Goal: Task Accomplishment & Management: Complete application form

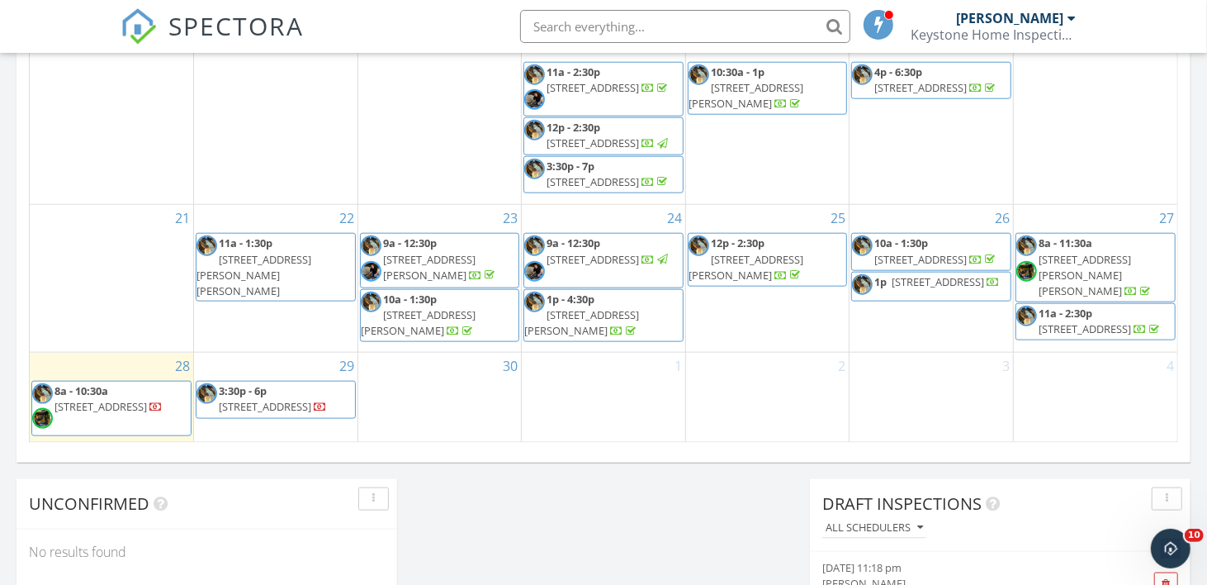
scroll to position [1076, 0]
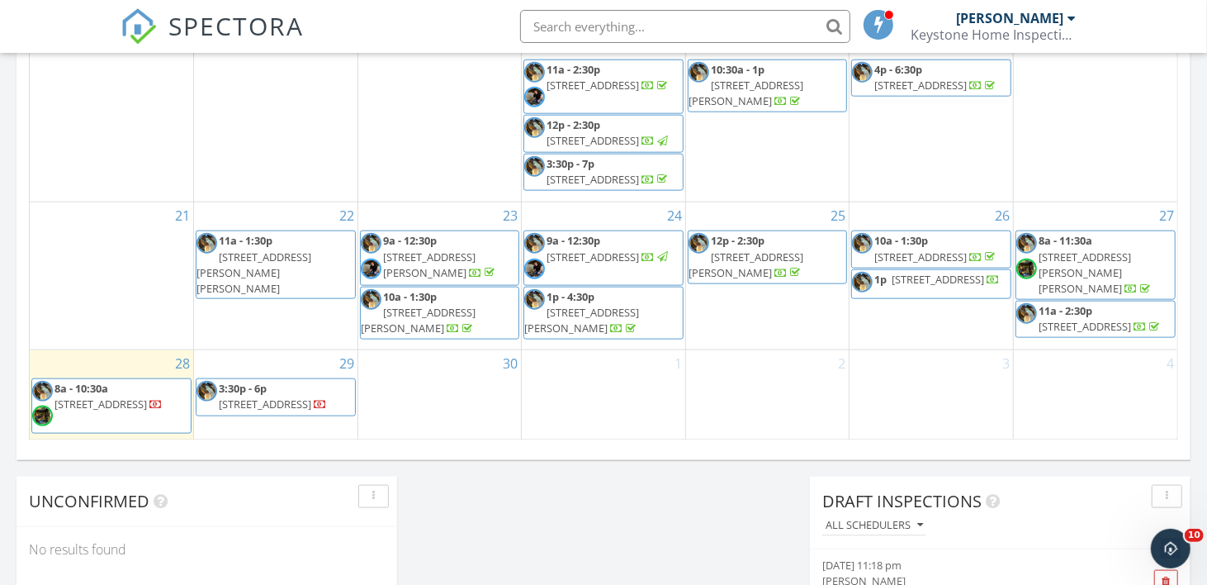
click at [920, 244] on span "10a - 1:30p" at bounding box center [902, 240] width 54 height 15
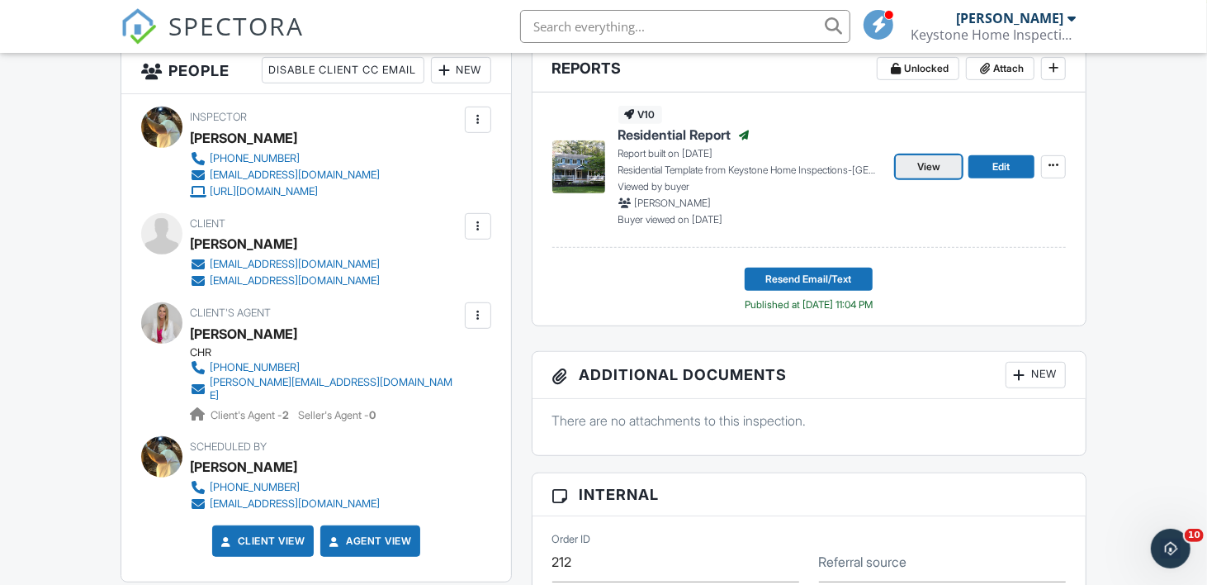
click at [936, 173] on link "View" at bounding box center [929, 166] width 66 height 23
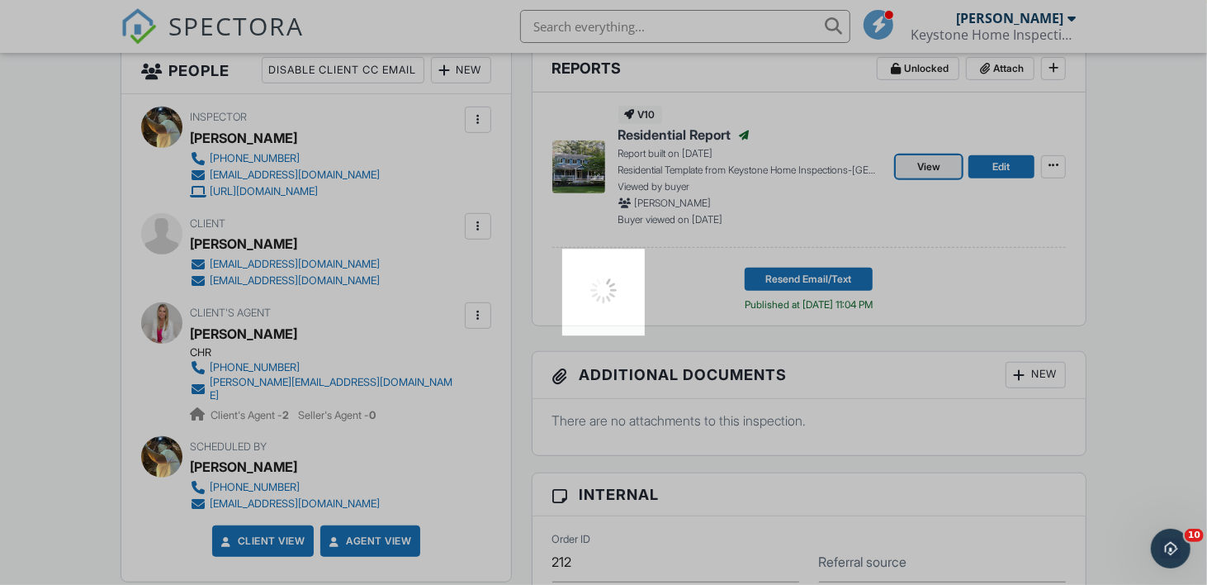
scroll to position [439, 0]
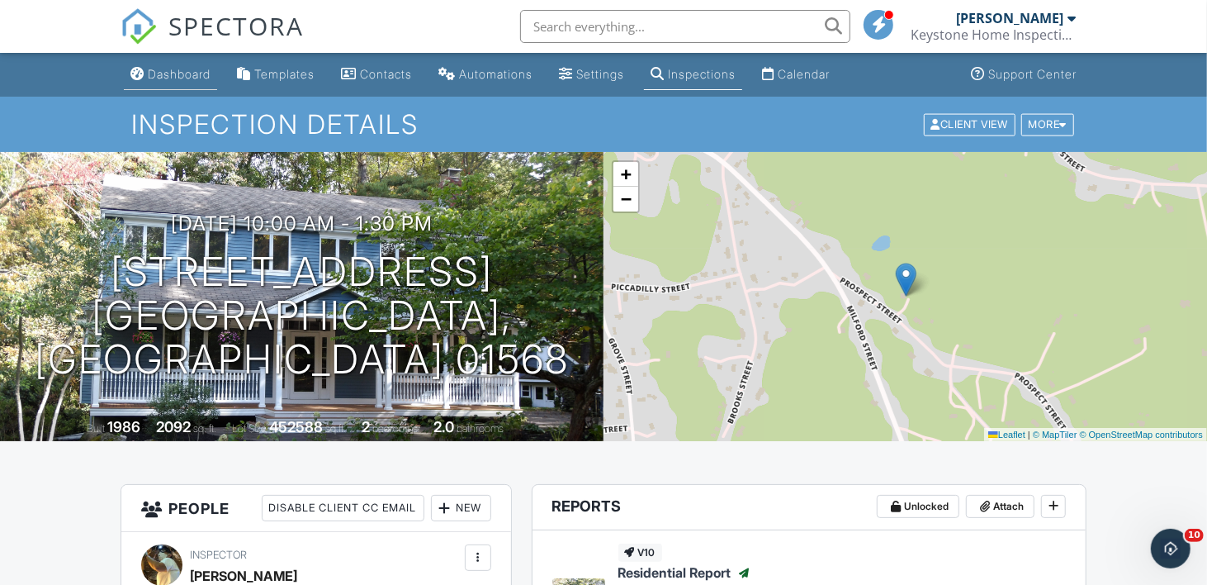
click at [183, 69] on div "Dashboard" at bounding box center [179, 74] width 63 height 14
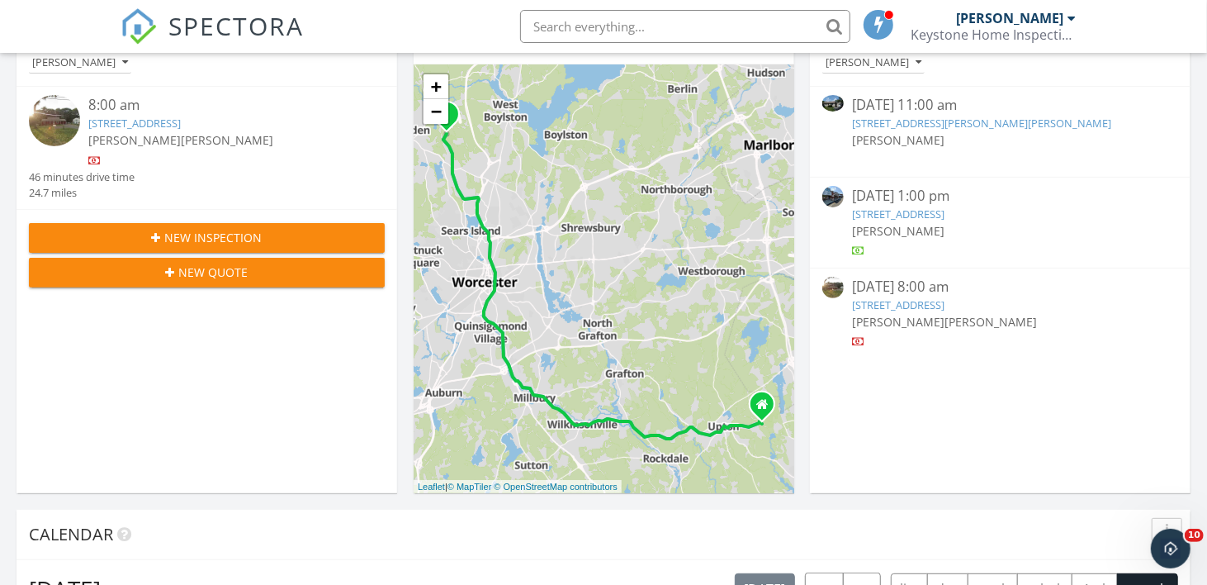
scroll to position [218, 0]
click at [145, 129] on link "382 Malden St, Holden, MA 01520" at bounding box center [134, 122] width 92 height 15
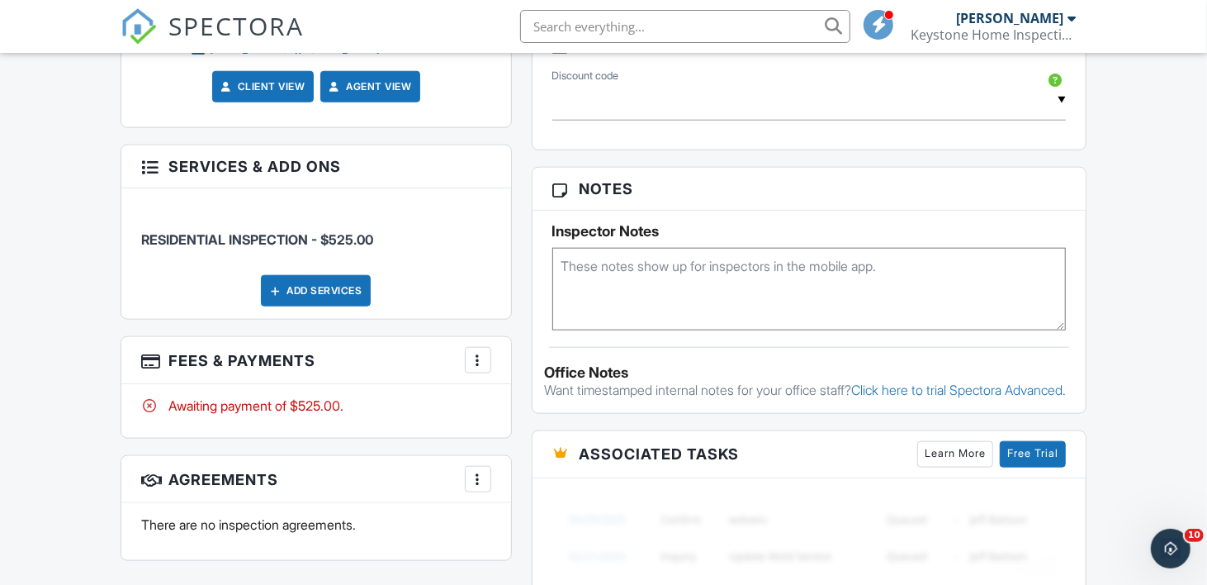
click at [482, 352] on div at bounding box center [478, 360] width 17 height 17
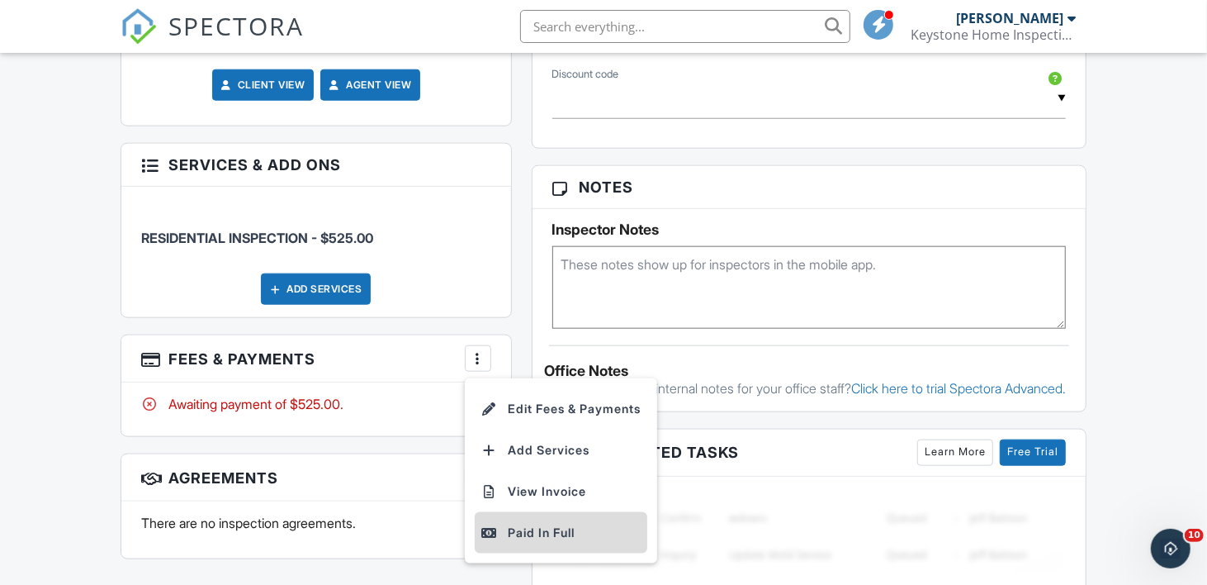
click at [525, 529] on div "Paid In Full" at bounding box center [560, 533] width 159 height 20
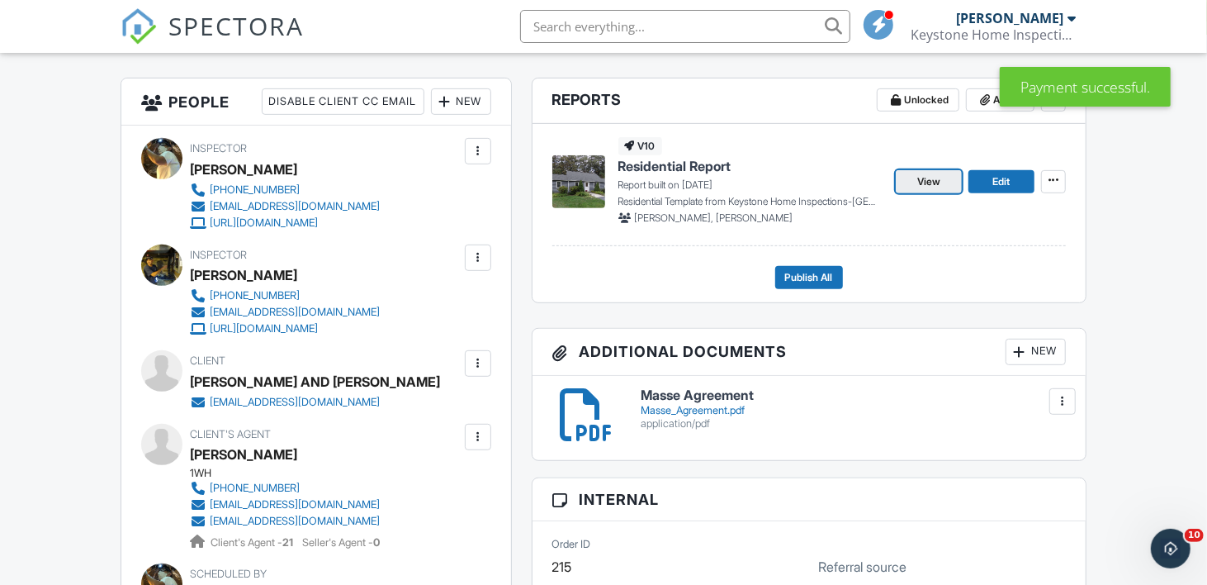
click at [946, 187] on link "View" at bounding box center [929, 181] width 66 height 23
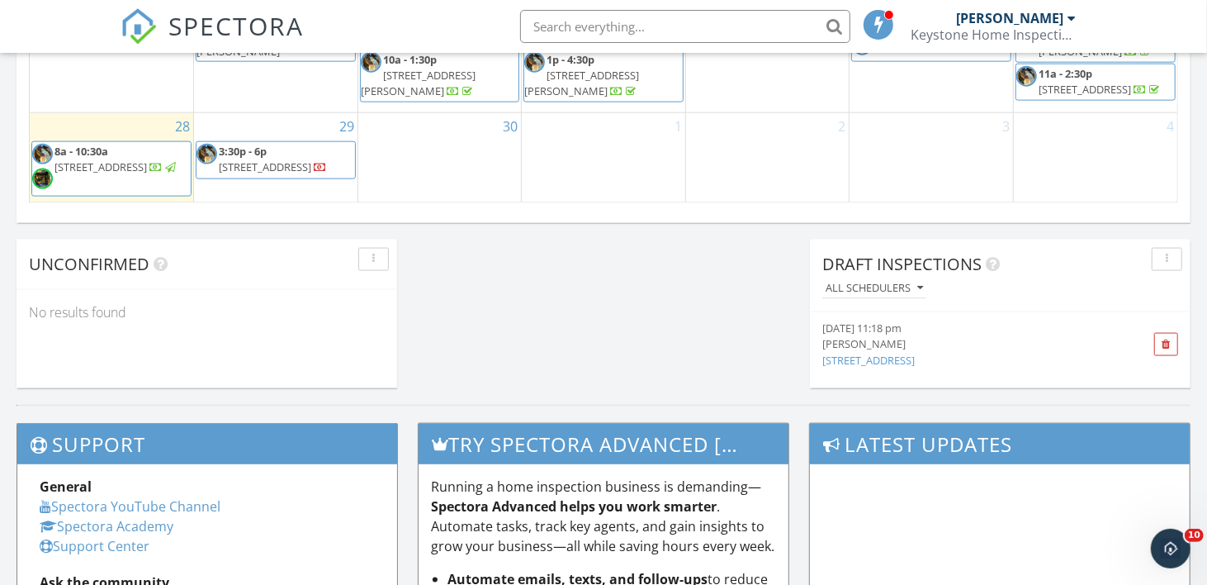
scroll to position [1313, 0]
click at [143, 121] on div "28 8a - 10:30a 382 Malden St, Holden 01520" at bounding box center [112, 157] width 164 height 89
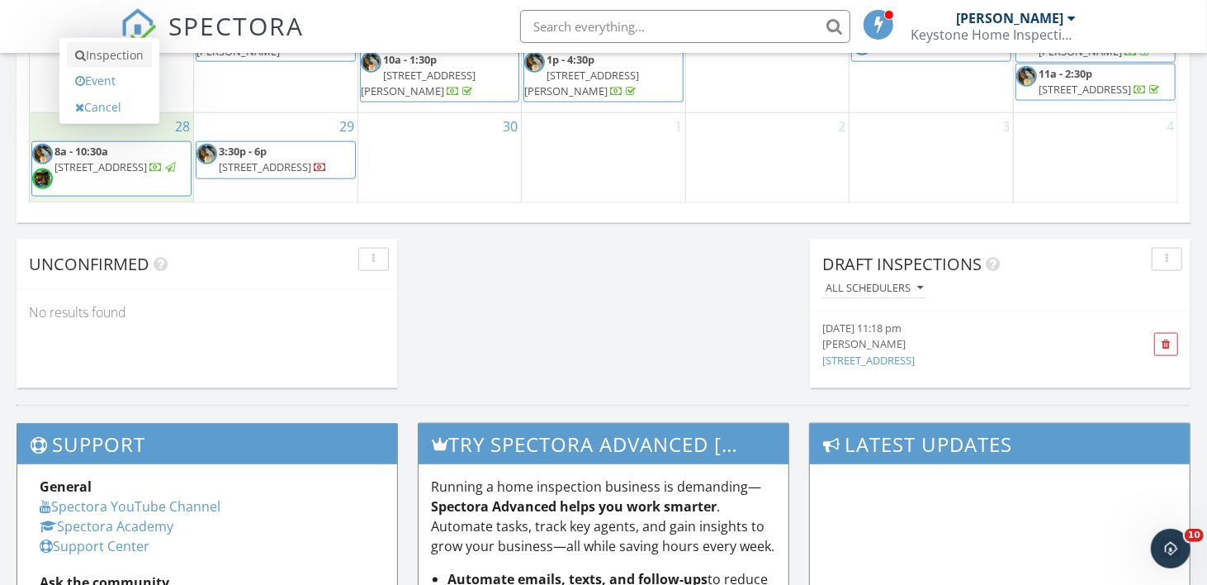
click at [130, 53] on link "Inspection" at bounding box center [109, 55] width 85 height 26
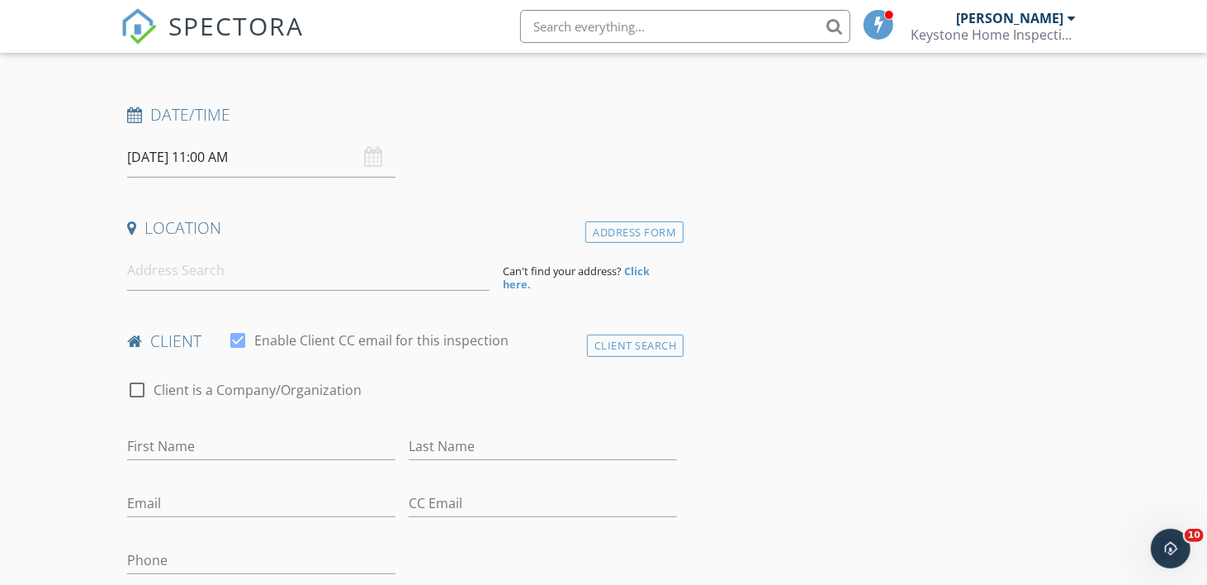
scroll to position [219, 0]
click at [325, 273] on input at bounding box center [308, 269] width 363 height 40
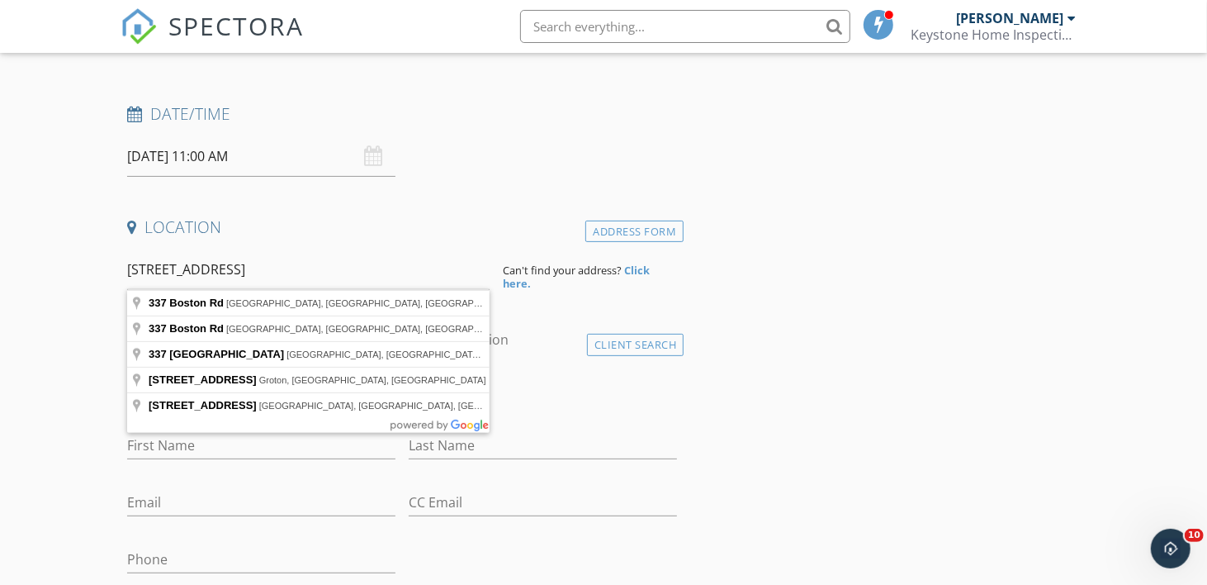
type input "337 Boston Rd, Sutton, MA, USA"
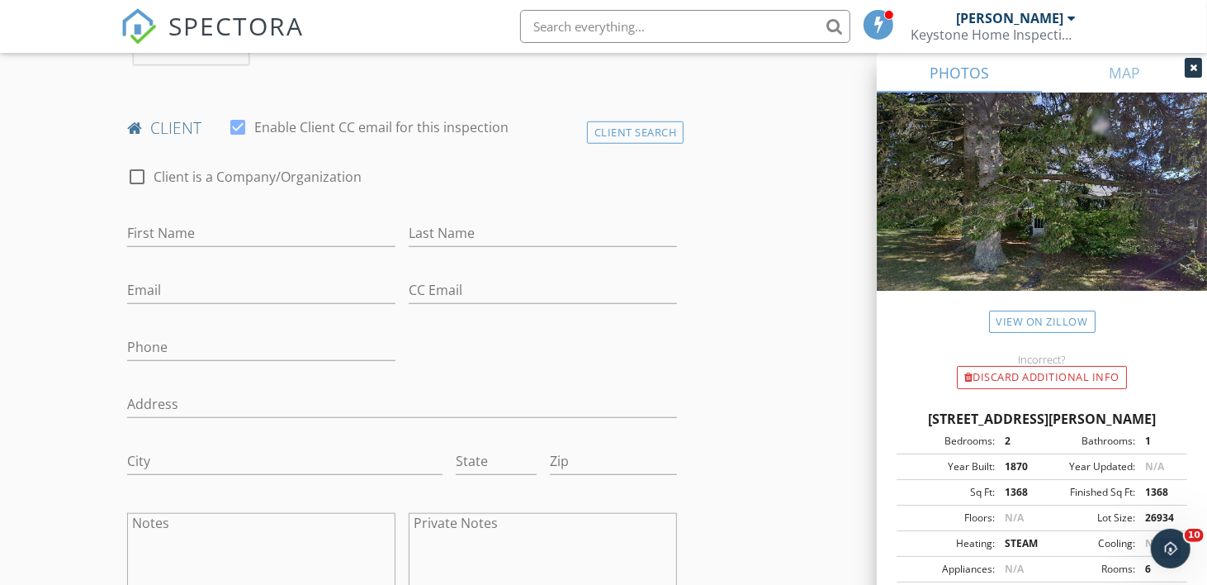
scroll to position [770, 0]
click at [215, 228] on input "First Name" at bounding box center [261, 232] width 268 height 27
type input "[PERSON_NAME] AND [PERSON_NAME]"
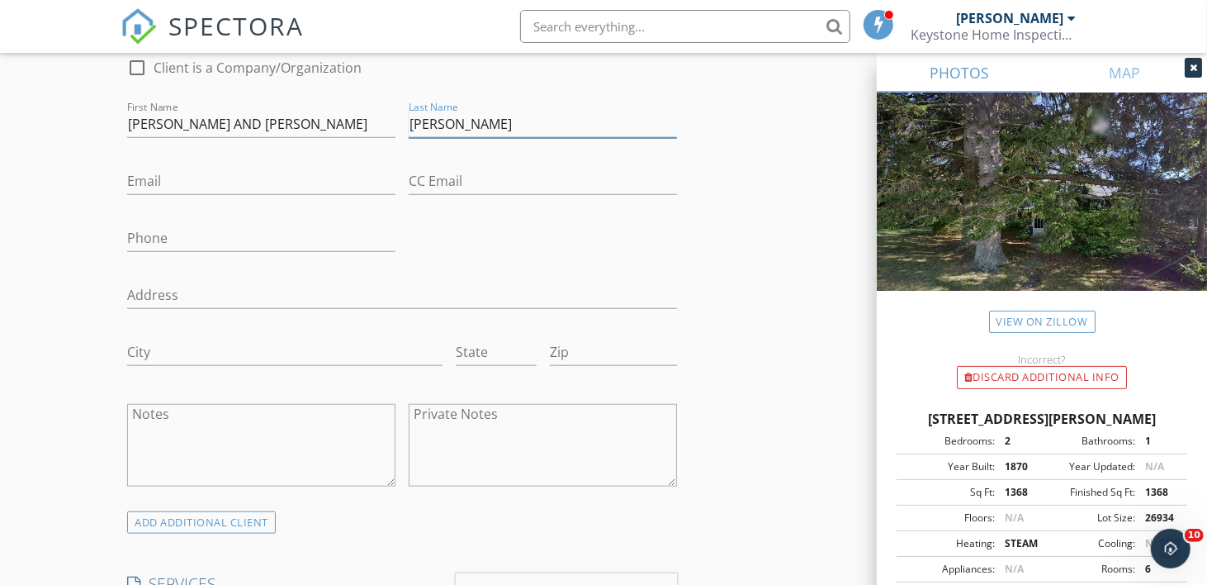
type input "[PERSON_NAME]"
click at [160, 173] on input "Email" at bounding box center [261, 181] width 268 height 27
drag, startPoint x: 296, startPoint y: 320, endPoint x: 178, endPoint y: 307, distance: 118.0
click at [295, 320] on div at bounding box center [402, 323] width 550 height 10
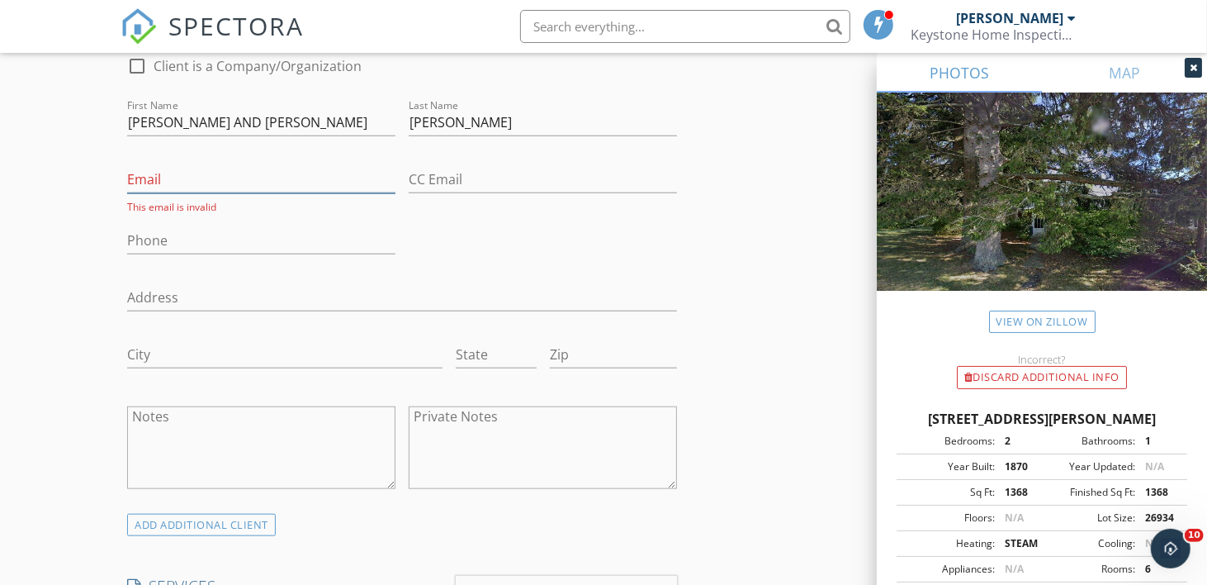
click at [154, 173] on input "Email" at bounding box center [261, 179] width 268 height 27
type input "JAMESATHERTONFINK@GMAIL.COM"
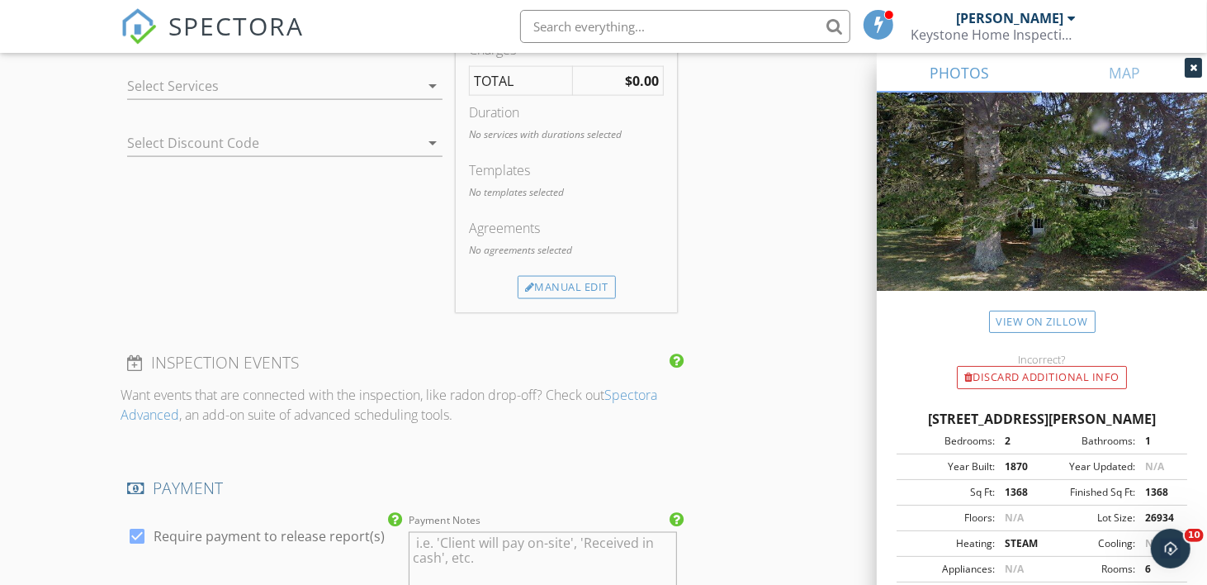
scroll to position [1429, 0]
type input "[EMAIL_ADDRESS][DOMAIN_NAME]"
click at [429, 83] on icon "arrow_drop_down" at bounding box center [433, 86] width 20 height 20
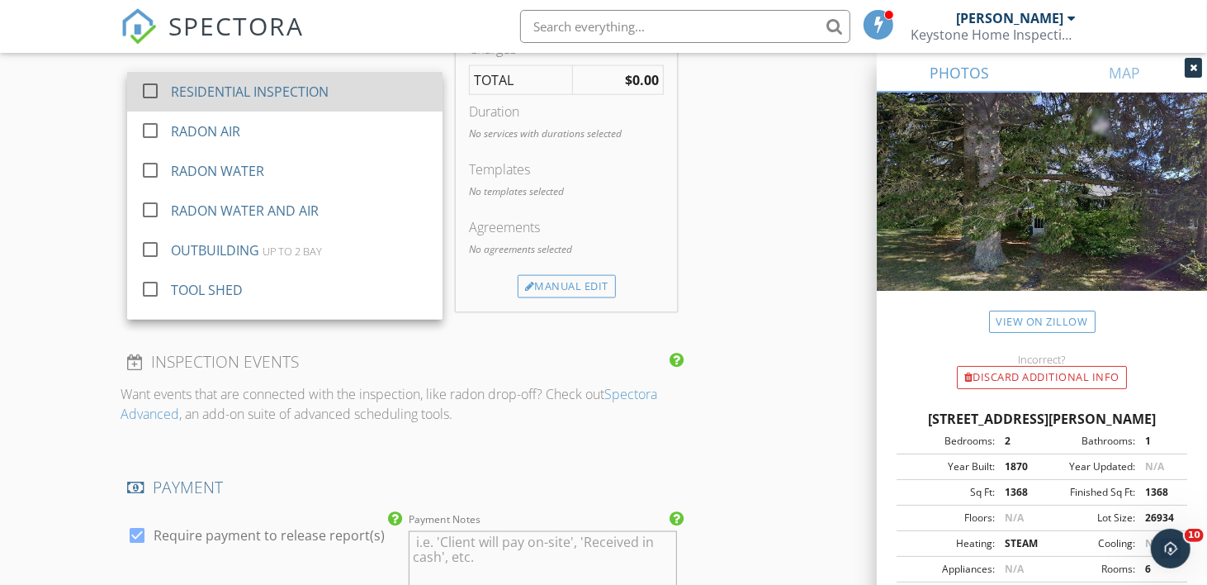
click at [372, 90] on div "RESIDENTIAL INSPECTION" at bounding box center [300, 91] width 258 height 33
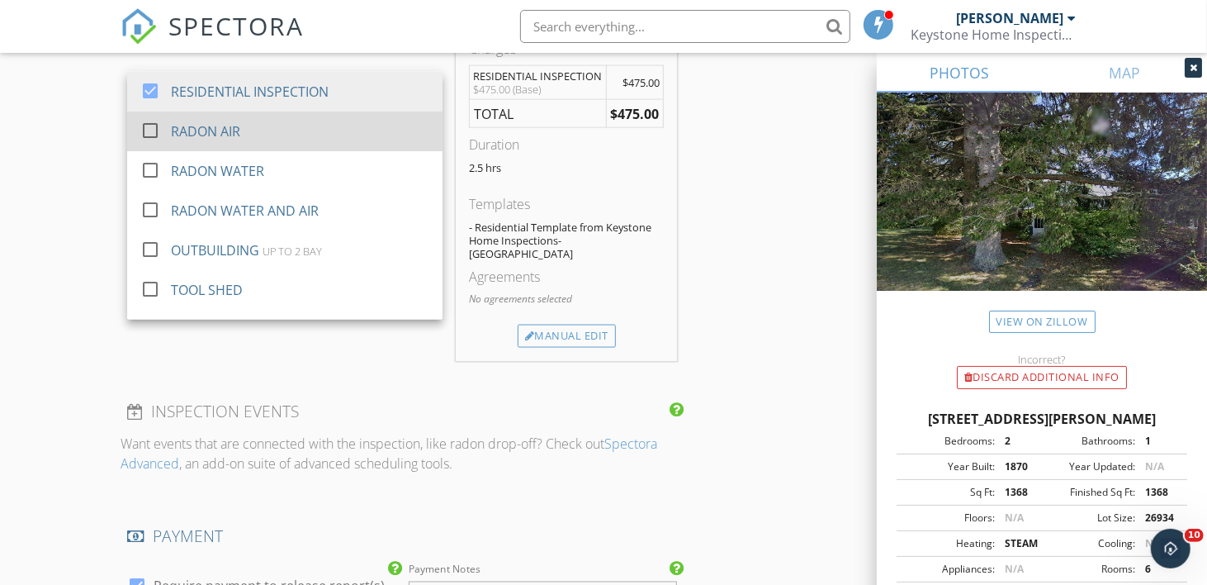
click at [321, 130] on div "RADON AIR" at bounding box center [300, 131] width 258 height 33
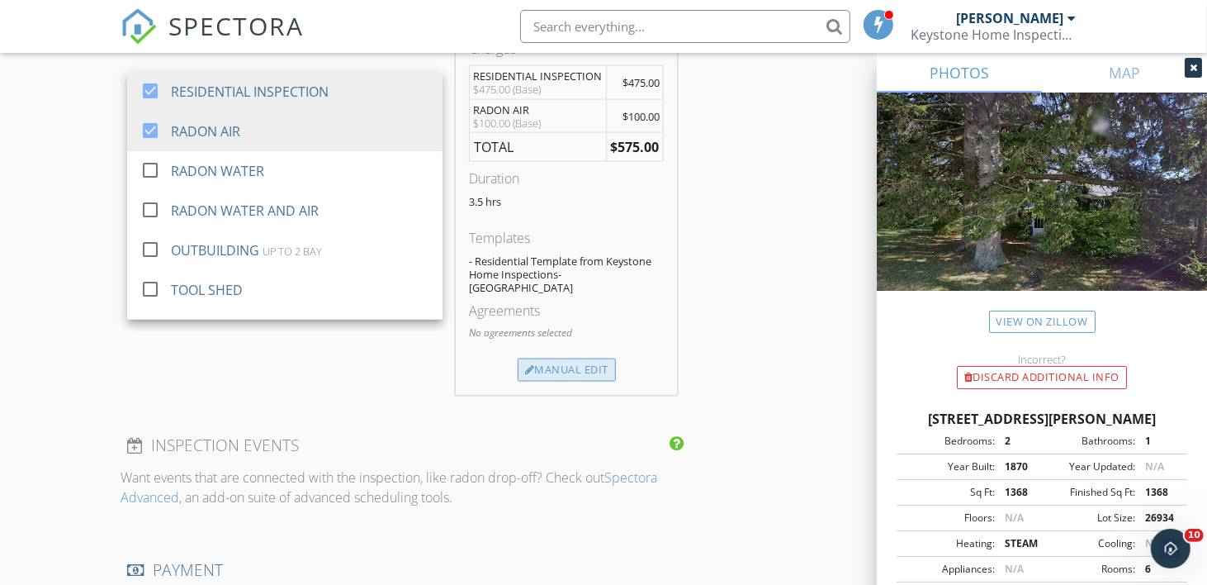
click at [546, 358] on div "Manual Edit" at bounding box center [567, 369] width 98 height 23
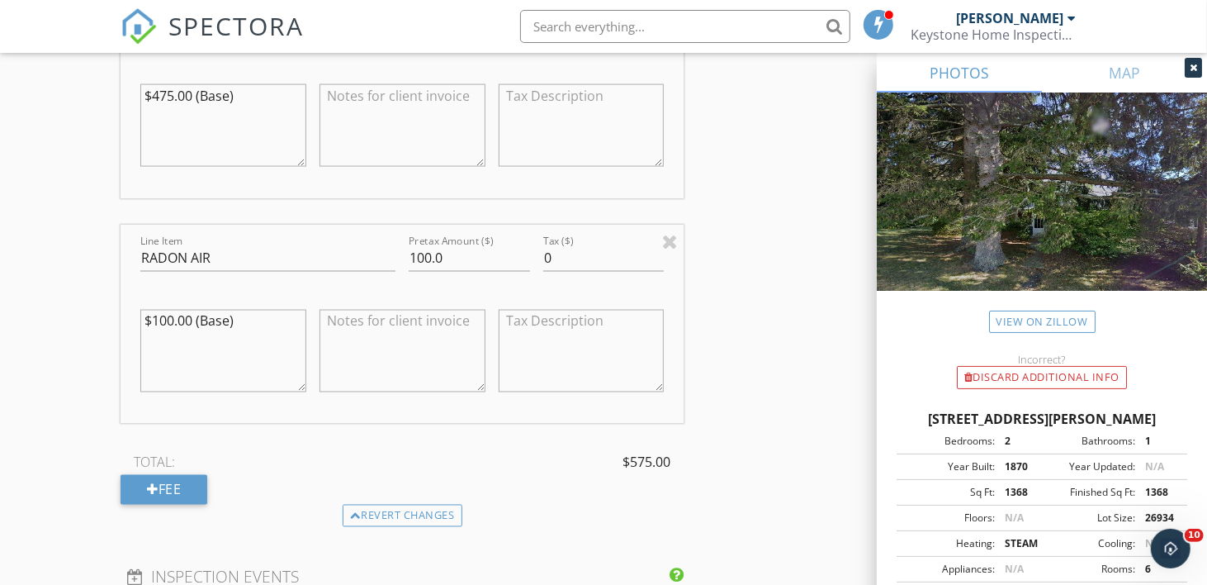
scroll to position [1646, 0]
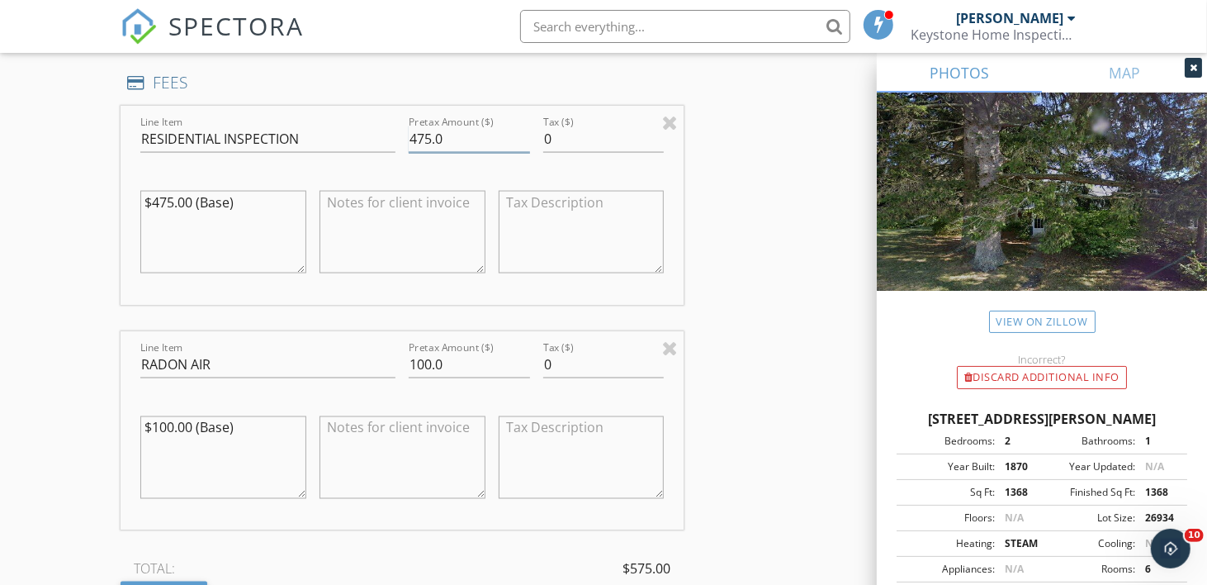
click at [421, 139] on input "475.0" at bounding box center [469, 139] width 121 height 27
type input "525.0"
click at [718, 158] on div "INSPECTOR(S) check_box Sue Reider PRIMARY check_box_outline_blank Keith Lermond…" at bounding box center [604, 246] width 966 height 3185
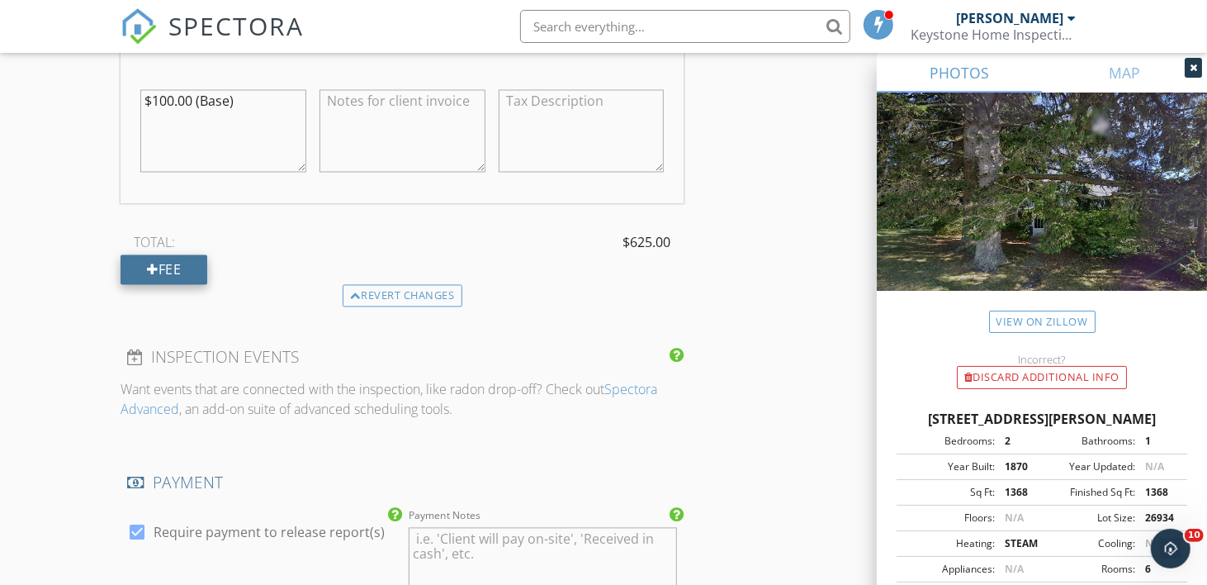
scroll to position [1866, 0]
click at [171, 261] on div "Fee" at bounding box center [164, 269] width 87 height 30
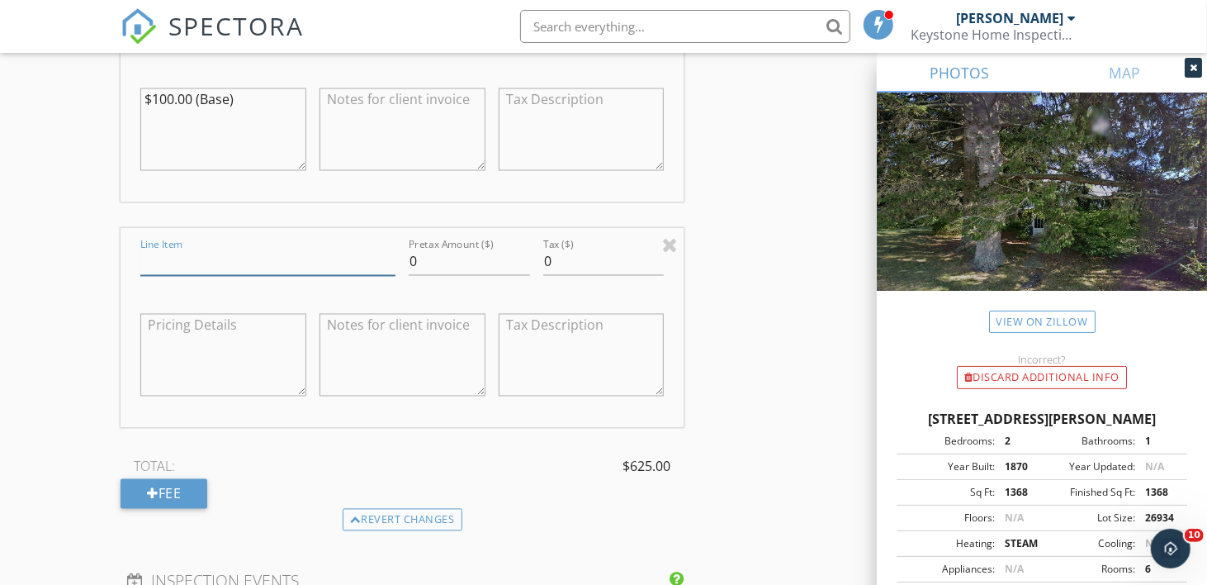
click at [309, 261] on input "Line Item" at bounding box center [267, 262] width 255 height 27
type input "OUTBUILDING"
click at [731, 213] on div "INSPECTOR(S) check_box Sue Reider PRIMARY check_box_outline_blank Keith Lermond…" at bounding box center [604, 30] width 966 height 3411
click at [405, 256] on div "Pretax Amount ($) 0" at bounding box center [469, 263] width 135 height 57
click at [410, 254] on input "0" at bounding box center [469, 262] width 121 height 27
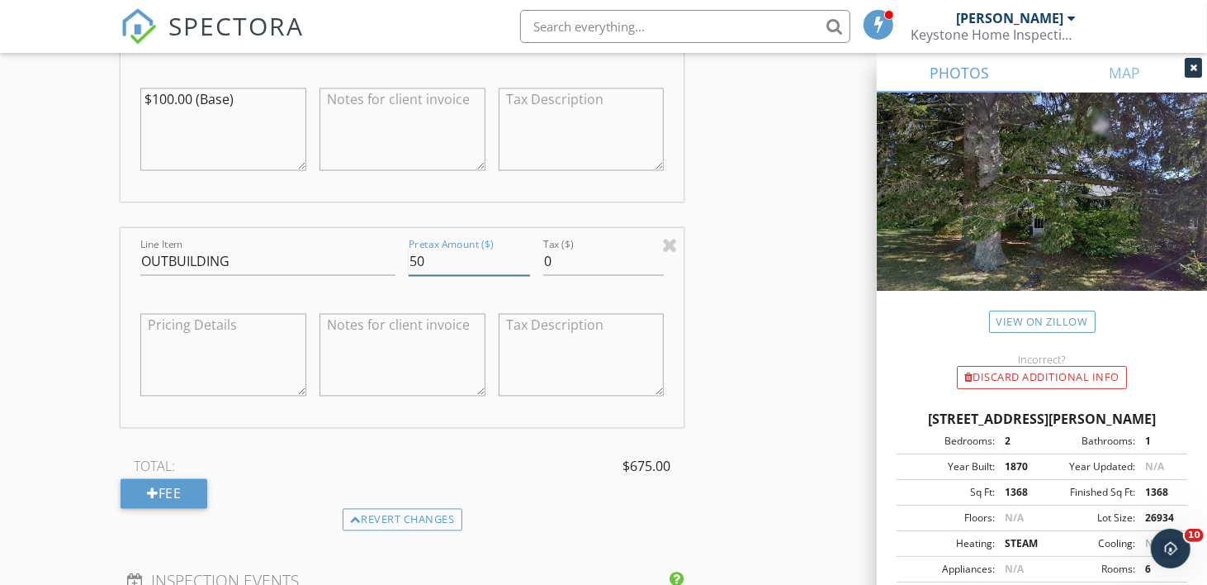
type input "50"
click at [783, 181] on div "INSPECTOR(S) check_box Sue Reider PRIMARY check_box_outline_blank Keith Lermond…" at bounding box center [604, 30] width 966 height 3411
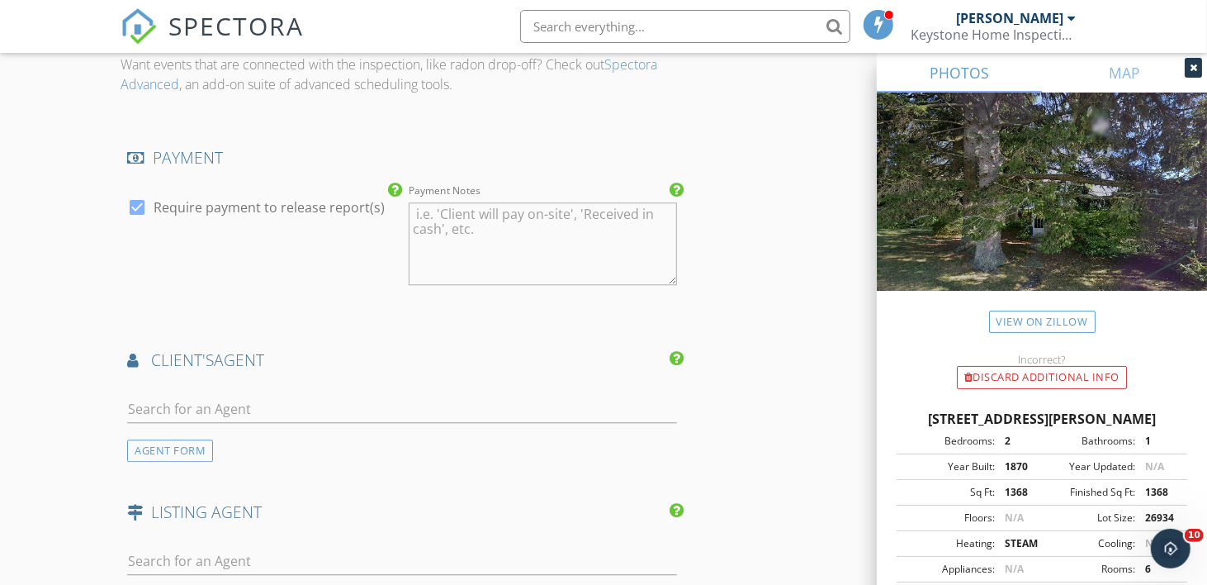
scroll to position [2416, 0]
click at [282, 410] on input "text" at bounding box center [402, 408] width 550 height 27
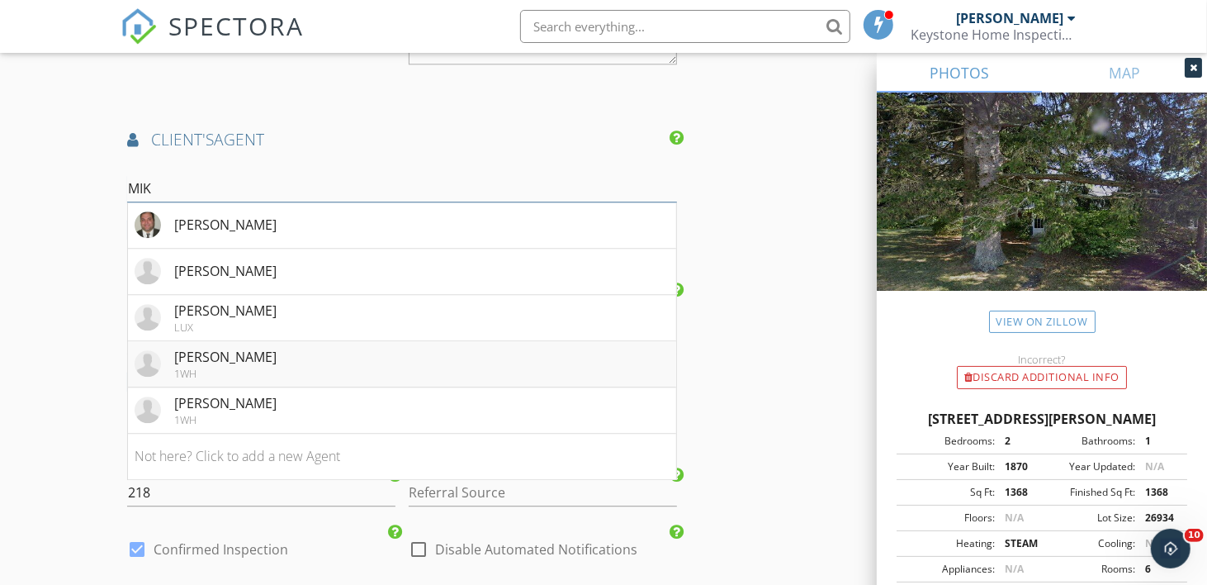
scroll to position [2637, 0]
type input "MIK"
click at [244, 349] on div "[PERSON_NAME]" at bounding box center [225, 356] width 102 height 20
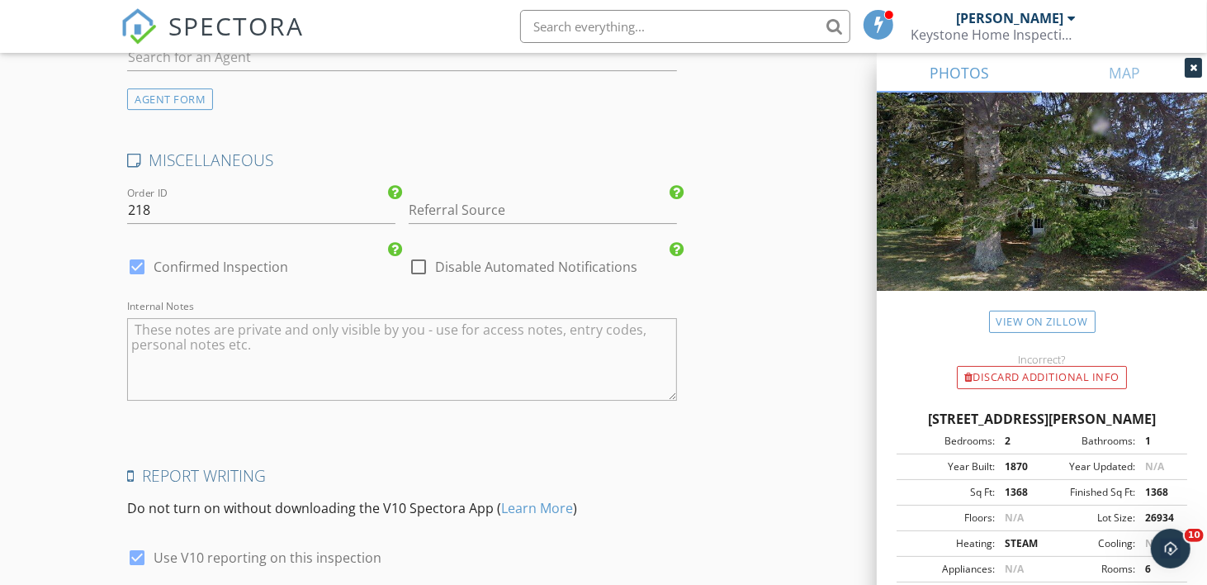
scroll to position [3426, 0]
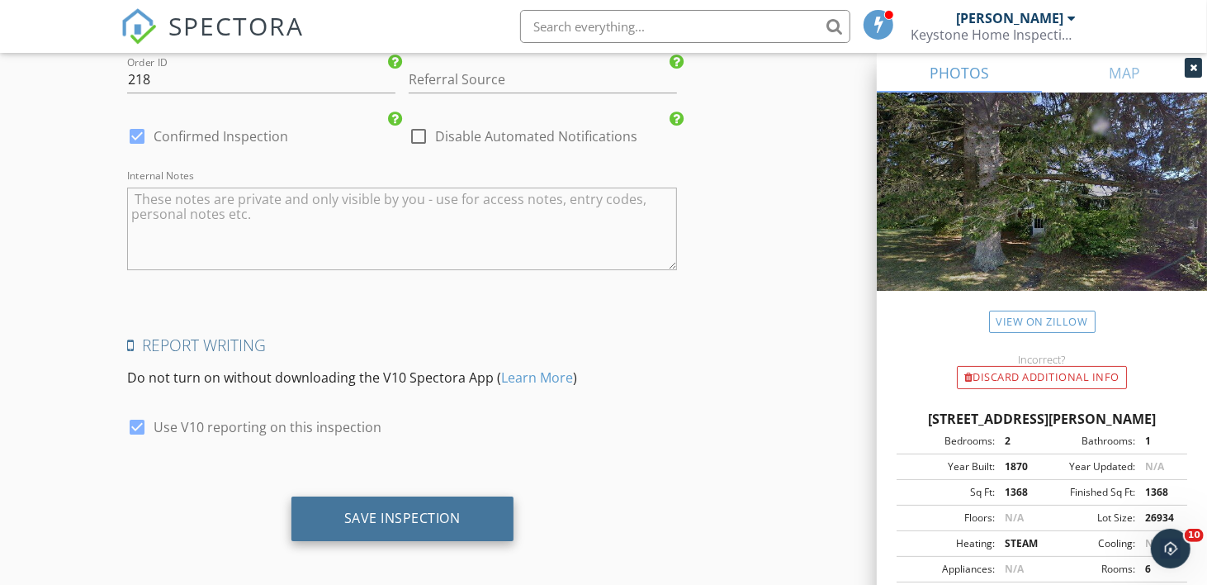
click at [407, 512] on div "Save Inspection" at bounding box center [402, 518] width 116 height 17
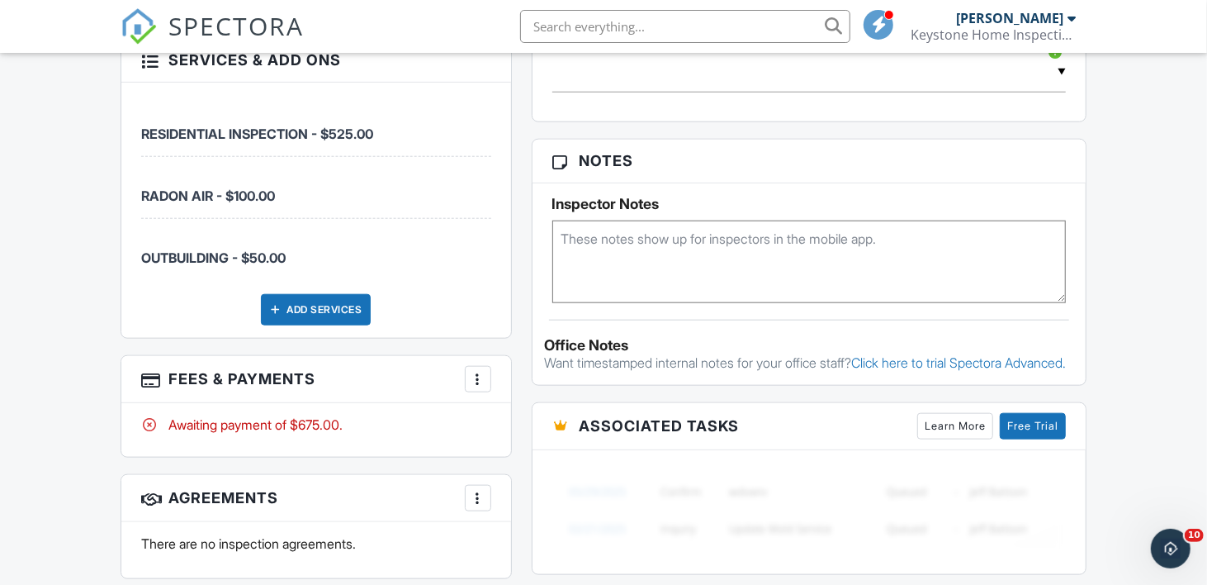
scroll to position [990, 0]
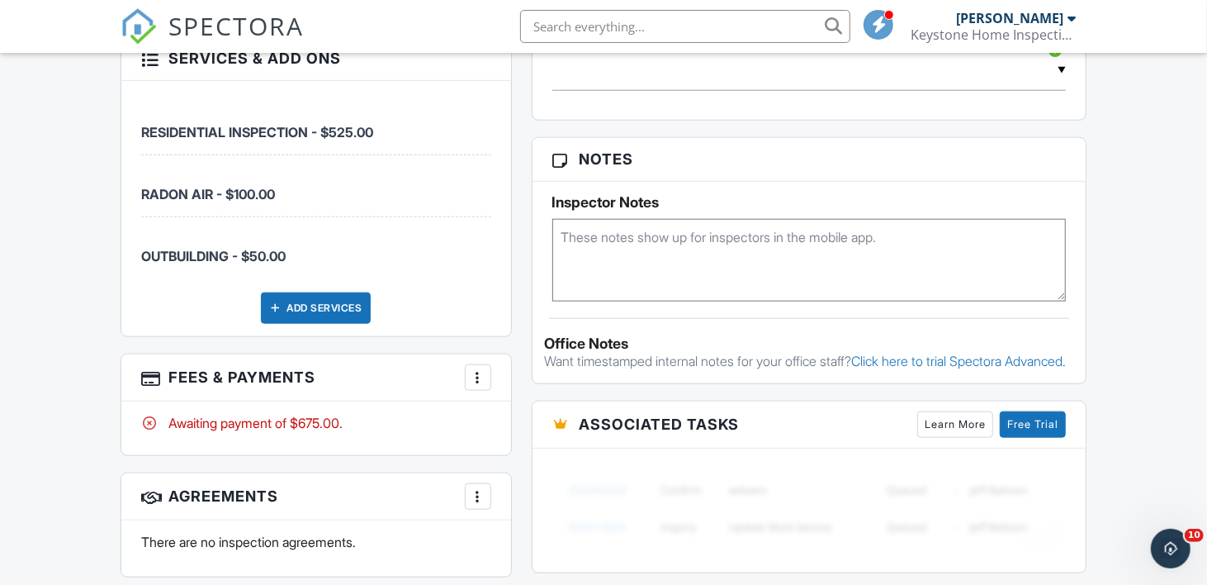
click at [475, 369] on div at bounding box center [478, 377] width 17 height 17
drag, startPoint x: 563, startPoint y: 552, endPoint x: 602, endPoint y: 551, distance: 38.8
click at [563, 552] on div "Paid In Full" at bounding box center [560, 552] width 159 height 20
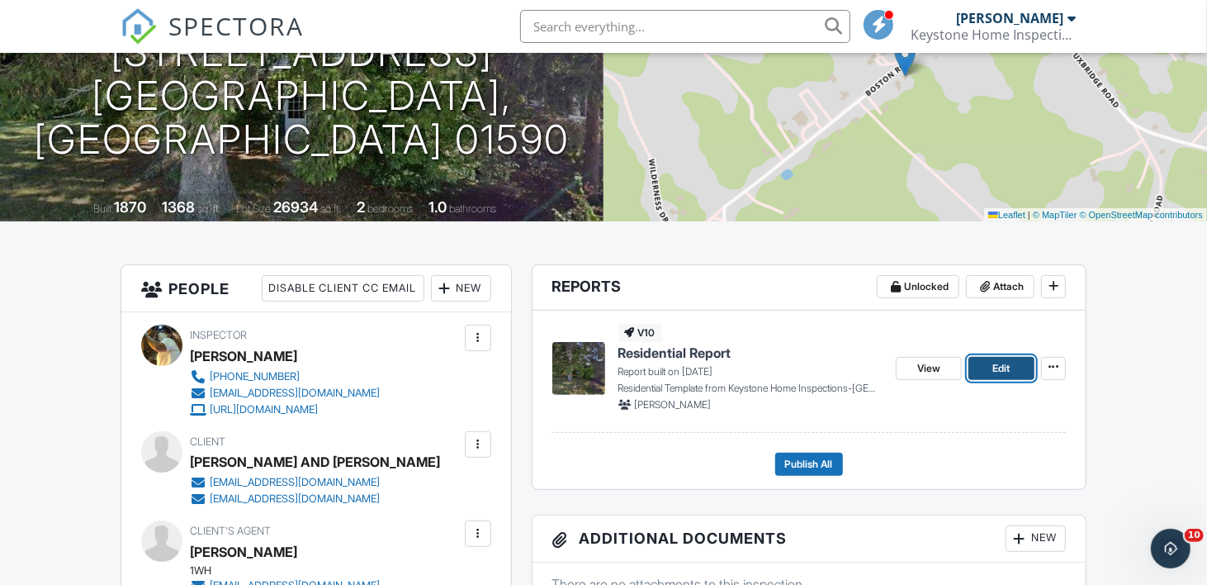
click at [1008, 363] on span "Edit" at bounding box center [1001, 368] width 17 height 17
